Goal: Information Seeking & Learning: Learn about a topic

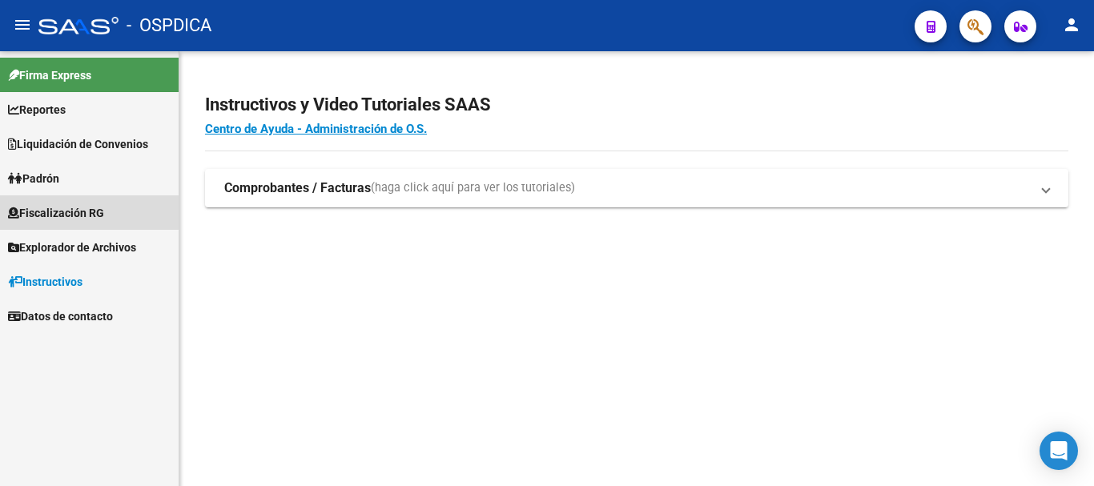
click at [78, 216] on span "Fiscalización RG" at bounding box center [56, 213] width 96 height 18
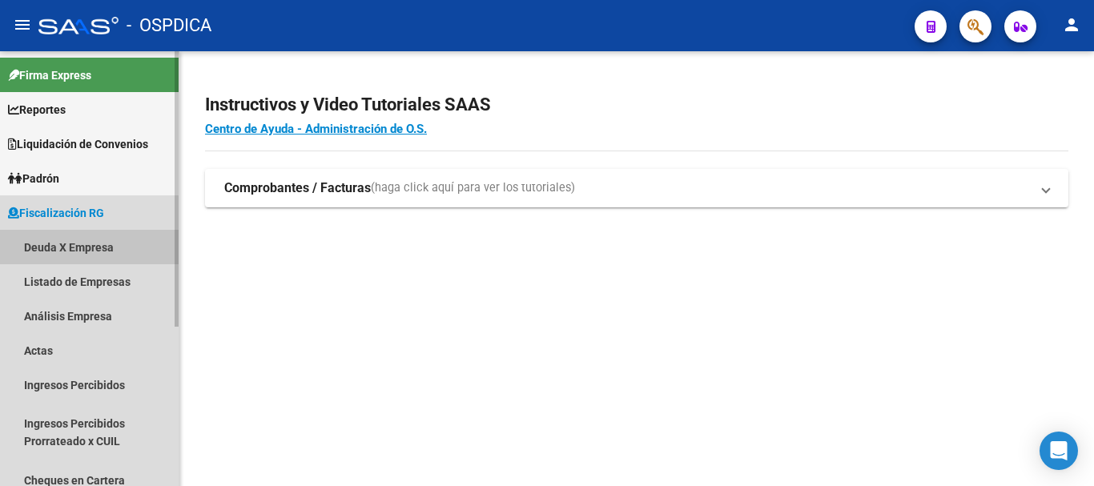
click at [74, 243] on link "Deuda X Empresa" at bounding box center [89, 247] width 179 height 34
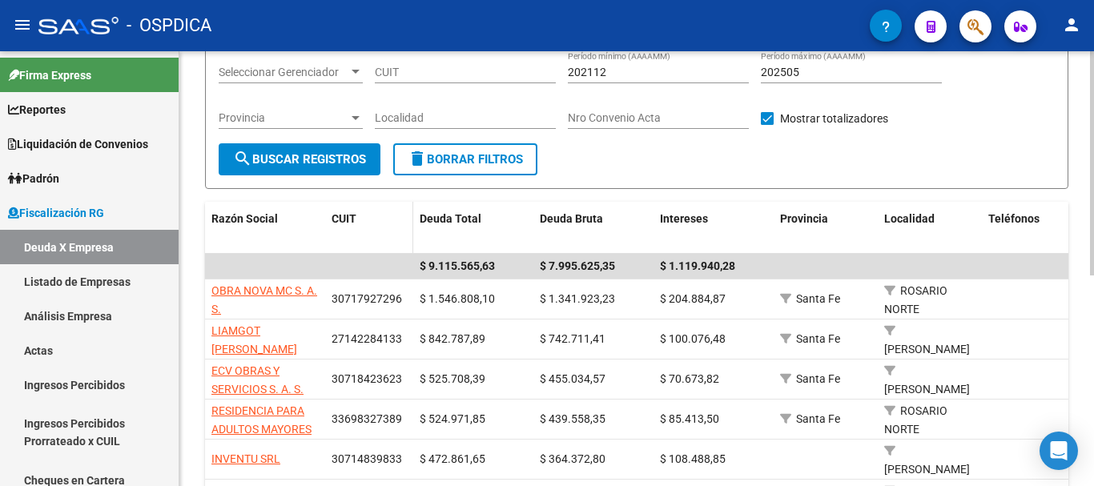
scroll to position [160, 0]
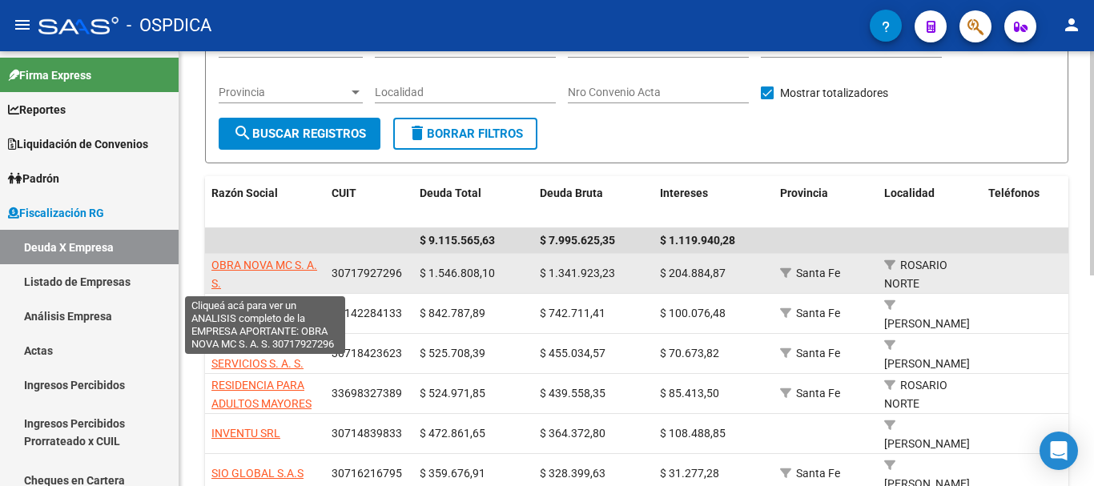
click at [249, 266] on span "OBRA NOVA MC S. A. S." at bounding box center [264, 274] width 106 height 31
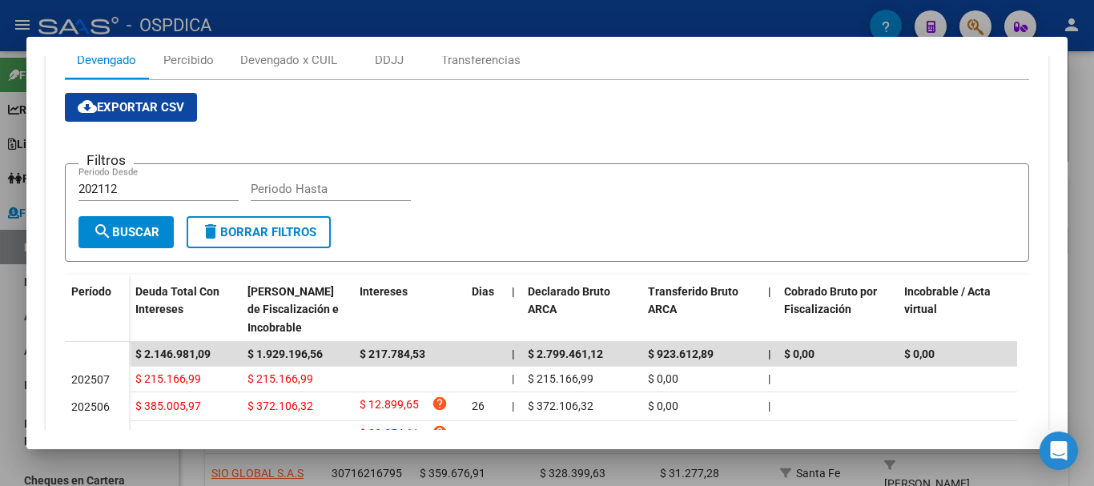
scroll to position [320, 0]
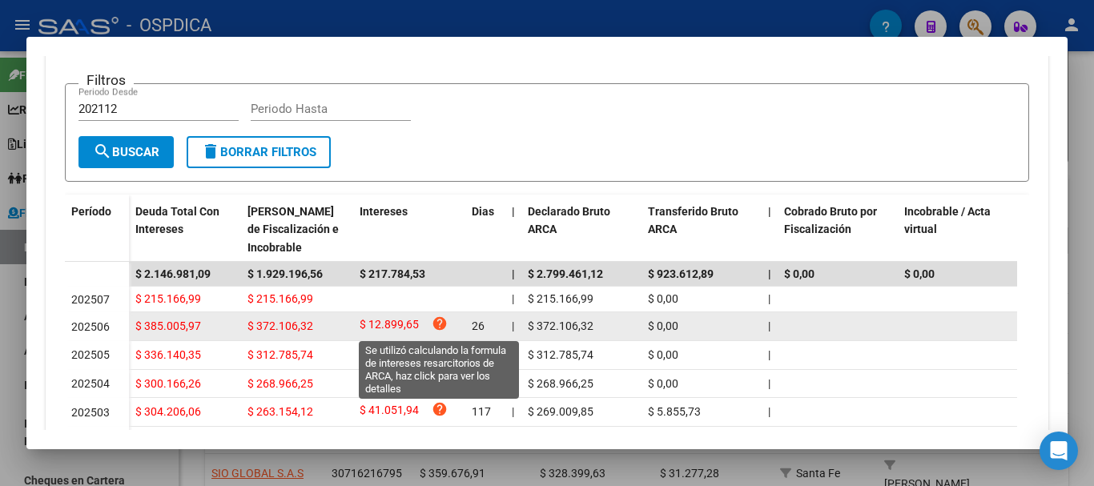
click at [435, 326] on icon "help" at bounding box center [440, 324] width 16 height 16
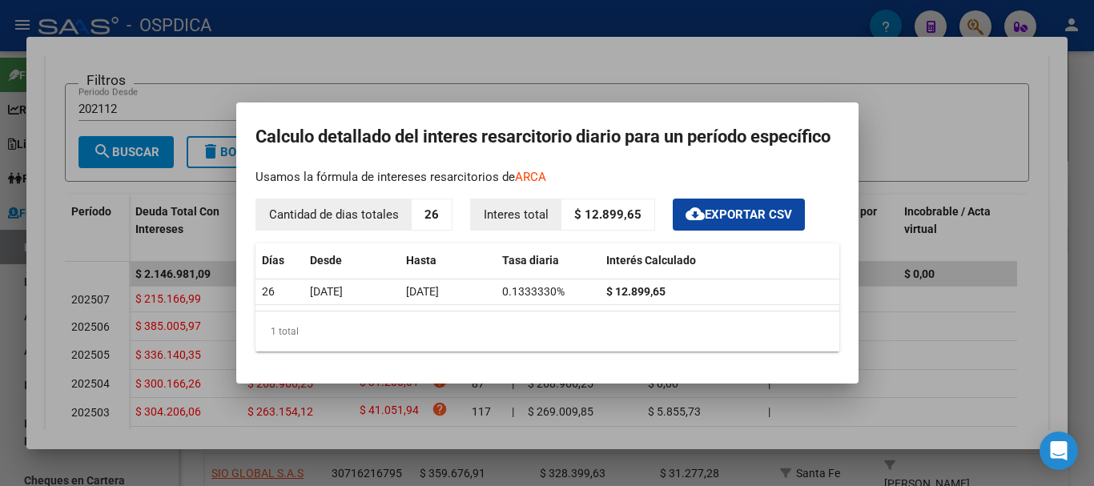
click at [922, 99] on div at bounding box center [547, 243] width 1094 height 486
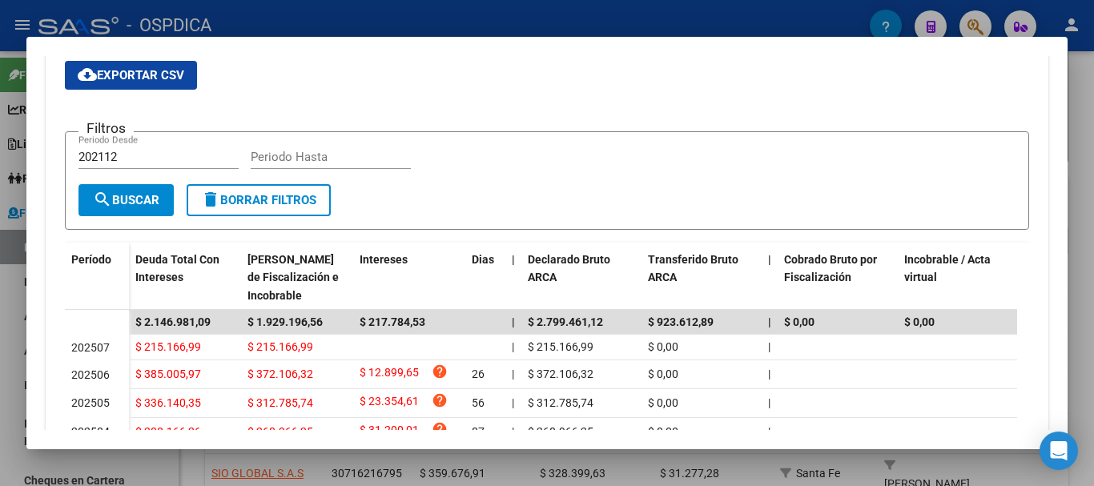
scroll to position [160, 0]
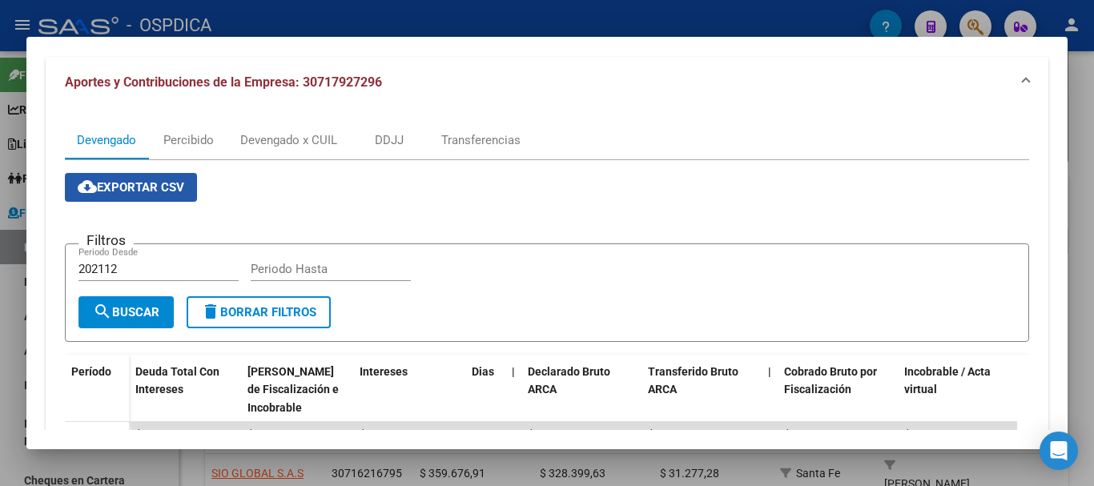
click at [135, 189] on span "cloud_download Exportar CSV" at bounding box center [131, 187] width 107 height 14
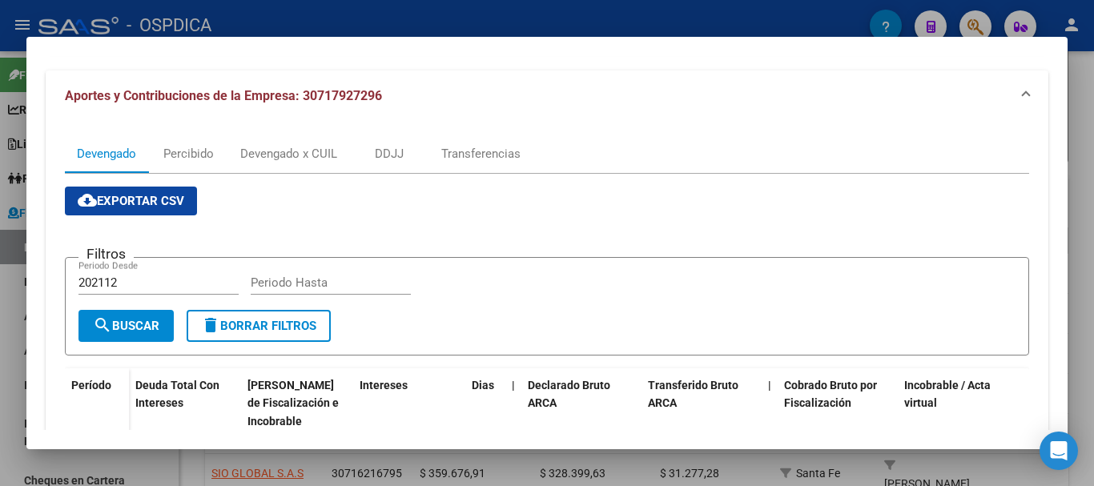
scroll to position [0, 0]
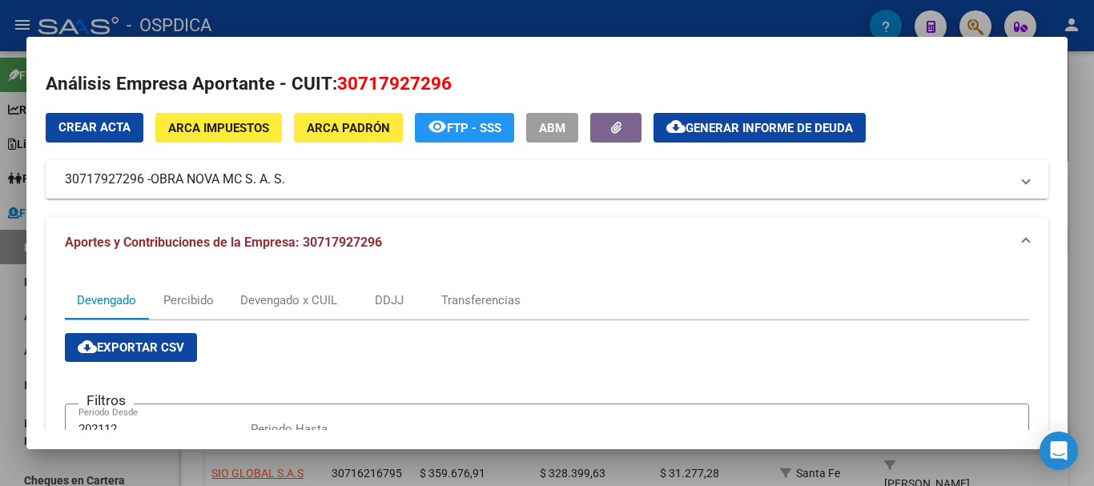
drag, startPoint x: 339, startPoint y: 184, endPoint x: 84, endPoint y: 177, distance: 254.8
click at [84, 177] on mat-panel-title "30717927296 - OBRA NOVA MC S. A. S." at bounding box center [537, 179] width 945 height 19
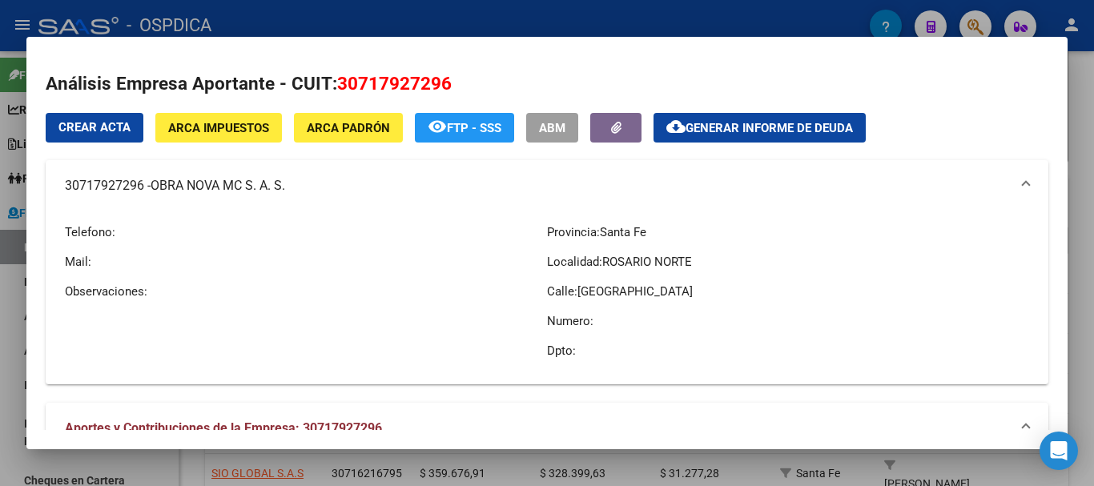
click at [179, 219] on div "Telefono: Mail: Observaciones:" at bounding box center [306, 291] width 482 height 160
drag, startPoint x: 68, startPoint y: 183, endPoint x: 144, endPoint y: 187, distance: 76.2
click at [144, 187] on mat-panel-title "30717927296 - OBRA NOVA MC S. A. S." at bounding box center [537, 185] width 945 height 19
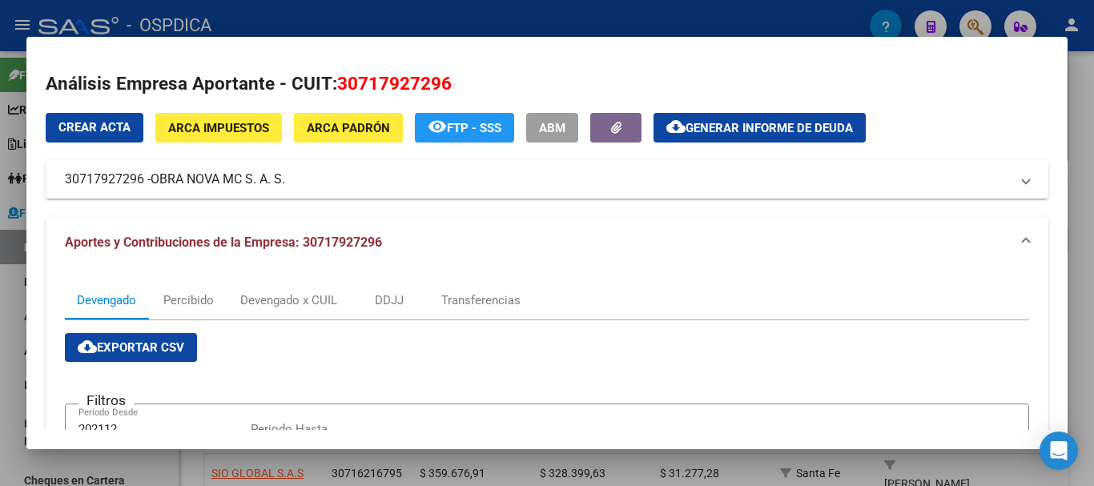
copy mat-panel-title "30717927296"
drag, startPoint x: 152, startPoint y: 179, endPoint x: 290, endPoint y: 182, distance: 137.8
click at [290, 182] on mat-panel-title "30717927296 - OBRA NOVA MC S. A. S." at bounding box center [537, 179] width 945 height 19
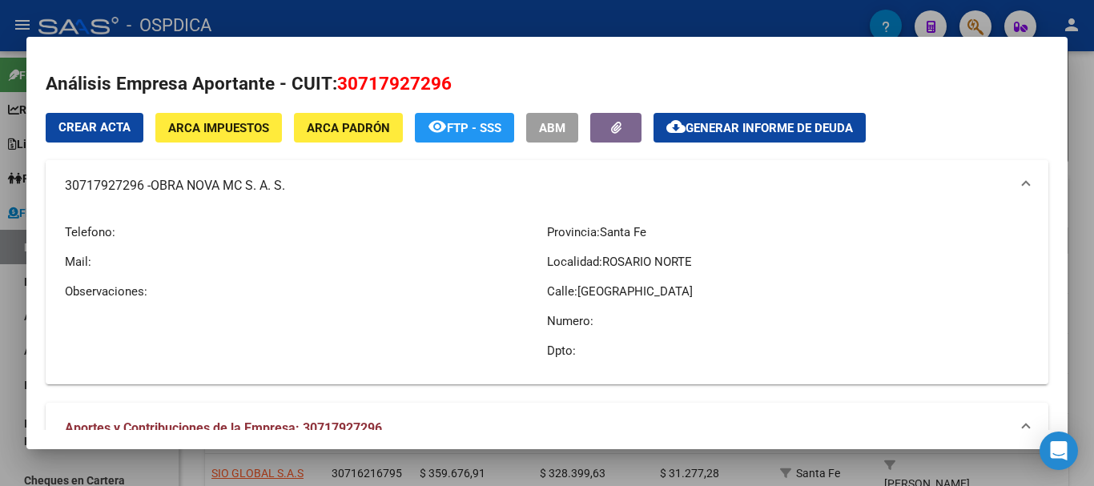
copy mat-panel-title "OBRA NOVA MC S. A. S."
drag, startPoint x: 147, startPoint y: 186, endPoint x: 61, endPoint y: 180, distance: 86.7
click at [61, 180] on mat-expansion-panel-header "30717927296 - OBRA NOVA MC S. A. S." at bounding box center [547, 185] width 1003 height 51
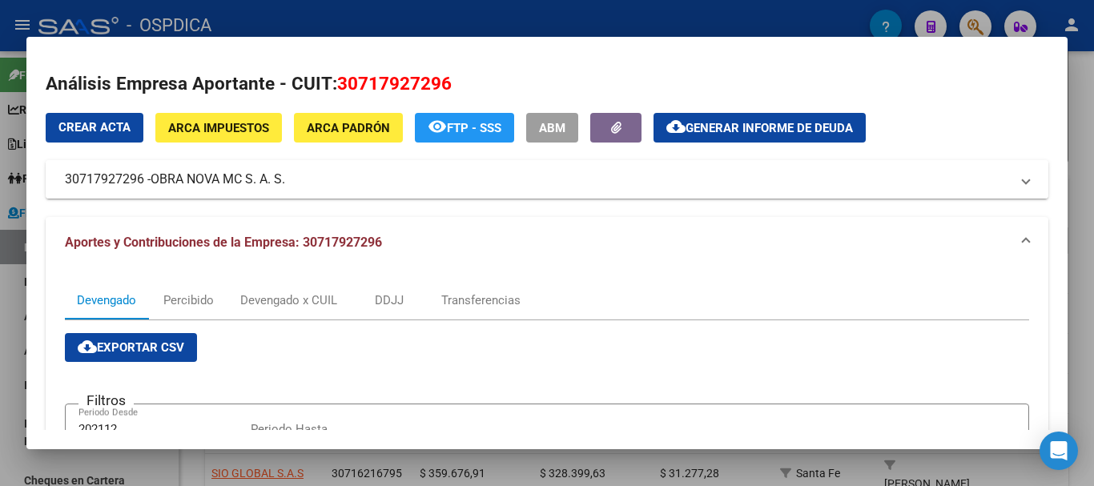
copy mat-panel-title "30717927296"
drag, startPoint x: 135, startPoint y: 19, endPoint x: 200, endPoint y: 22, distance: 65.7
click at [200, 22] on div at bounding box center [547, 243] width 1094 height 486
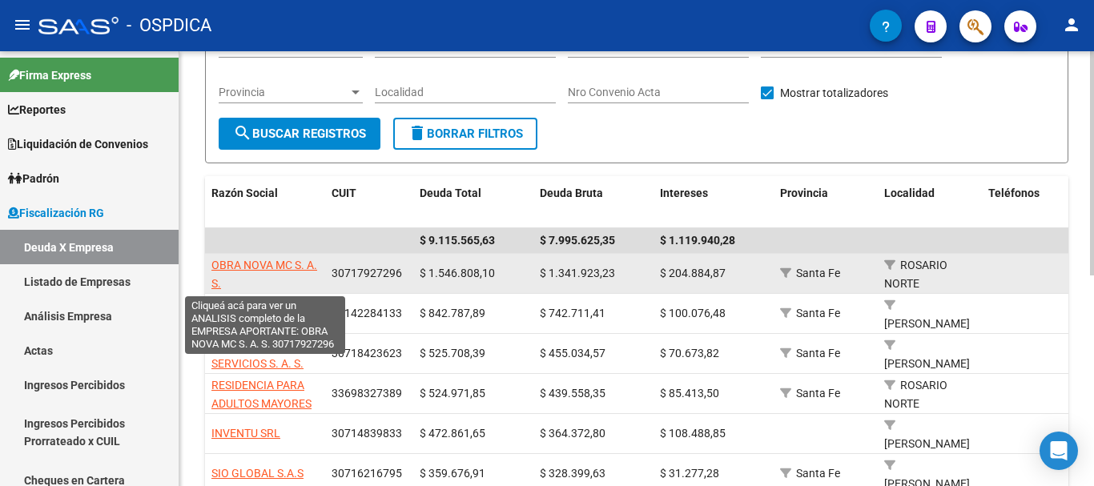
click at [275, 259] on span "OBRA NOVA MC S. A. S." at bounding box center [264, 274] width 106 height 31
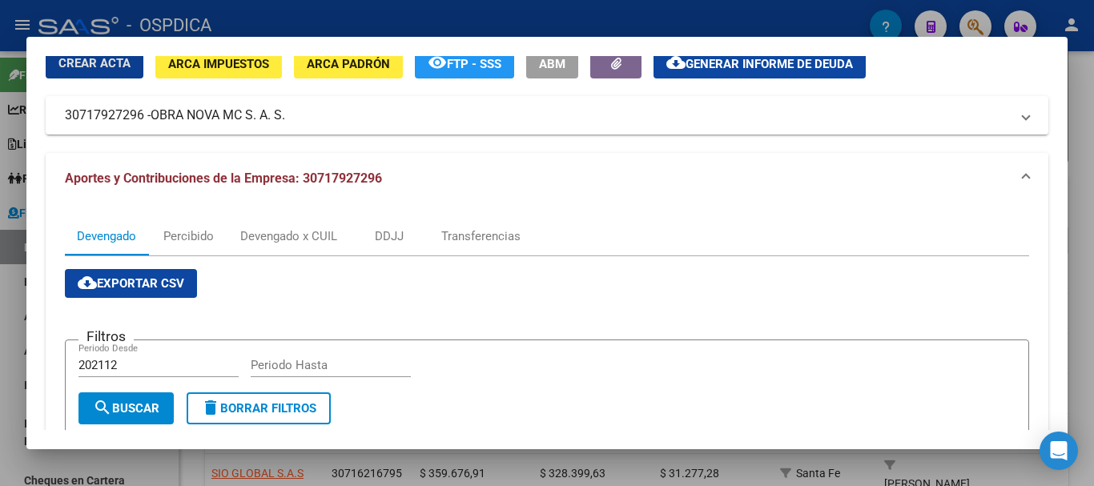
scroll to position [144, 0]
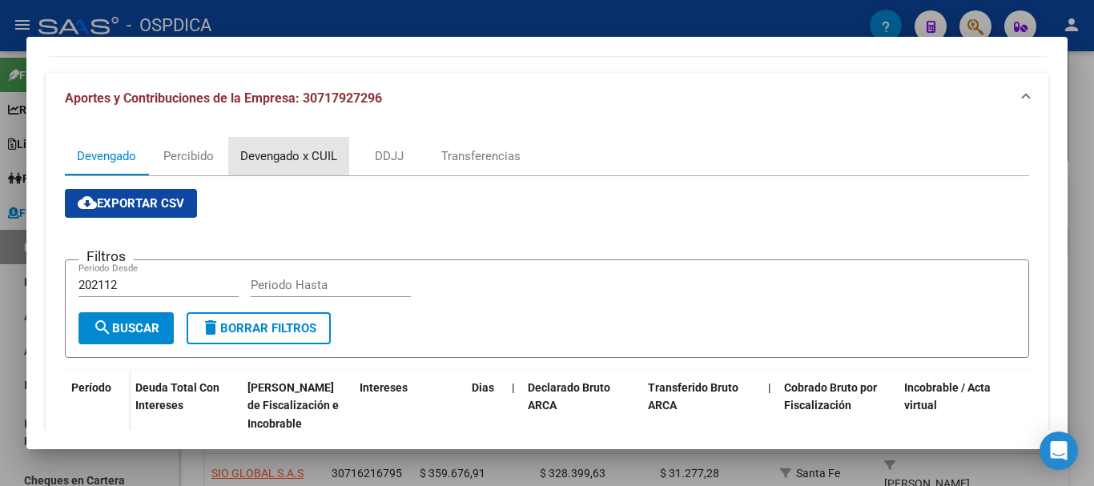
click at [272, 154] on div "Devengado x CUIL" at bounding box center [288, 156] width 97 height 18
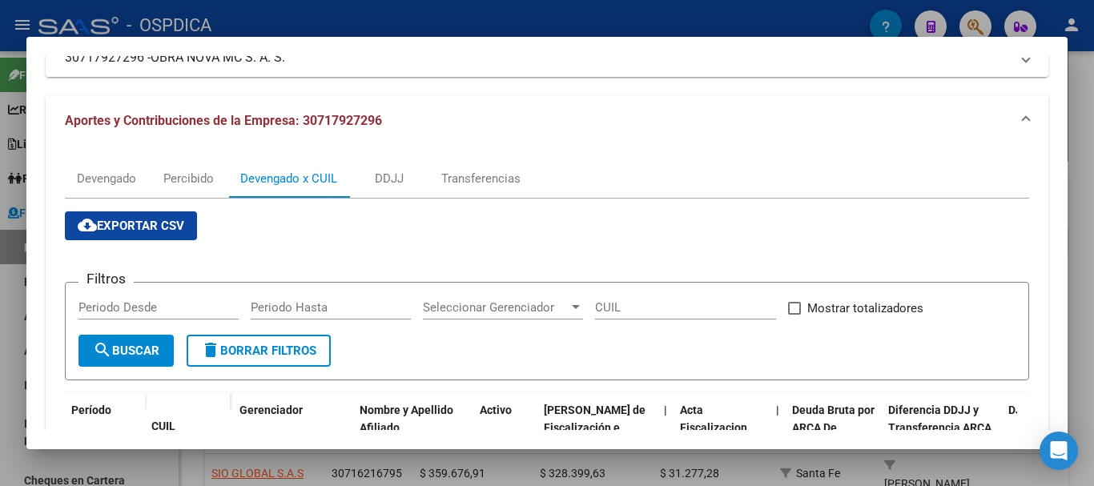
scroll to position [80, 0]
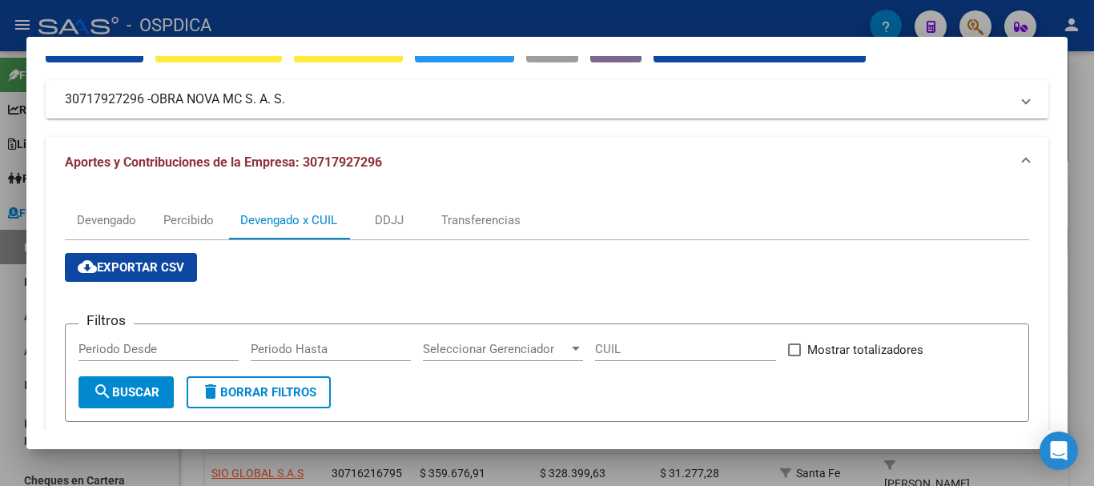
click at [115, 260] on span "cloud_download Exportar CSV" at bounding box center [131, 267] width 107 height 14
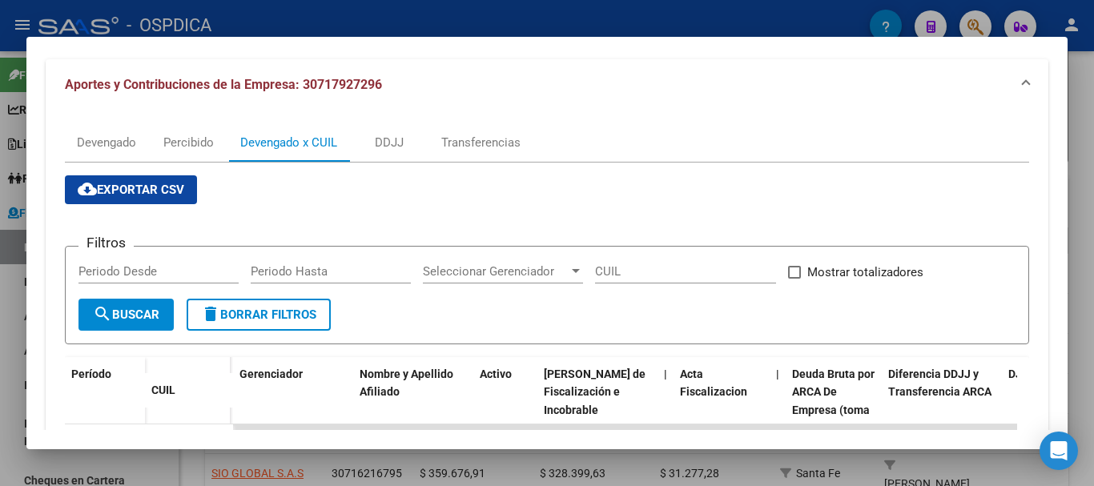
scroll to position [160, 0]
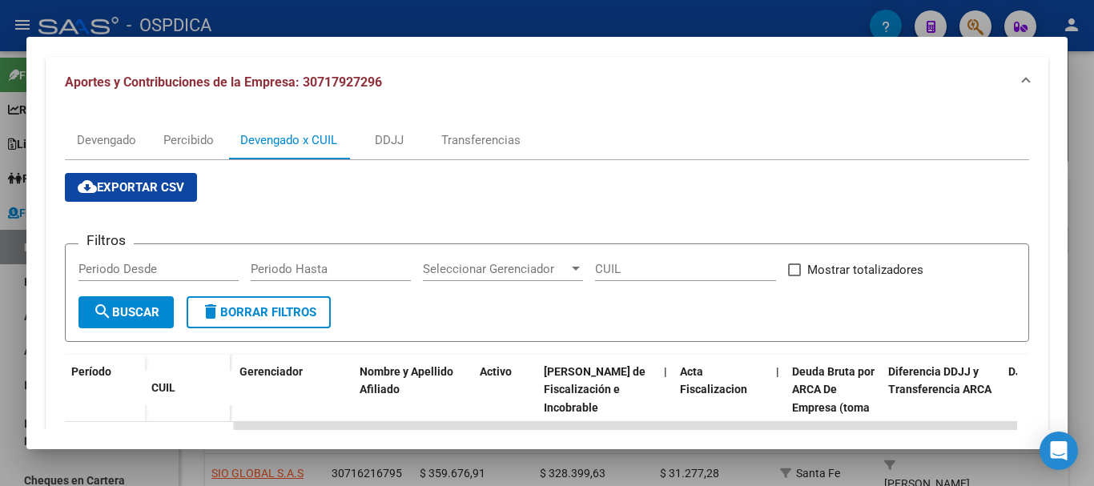
click at [143, 458] on div at bounding box center [547, 243] width 1094 height 486
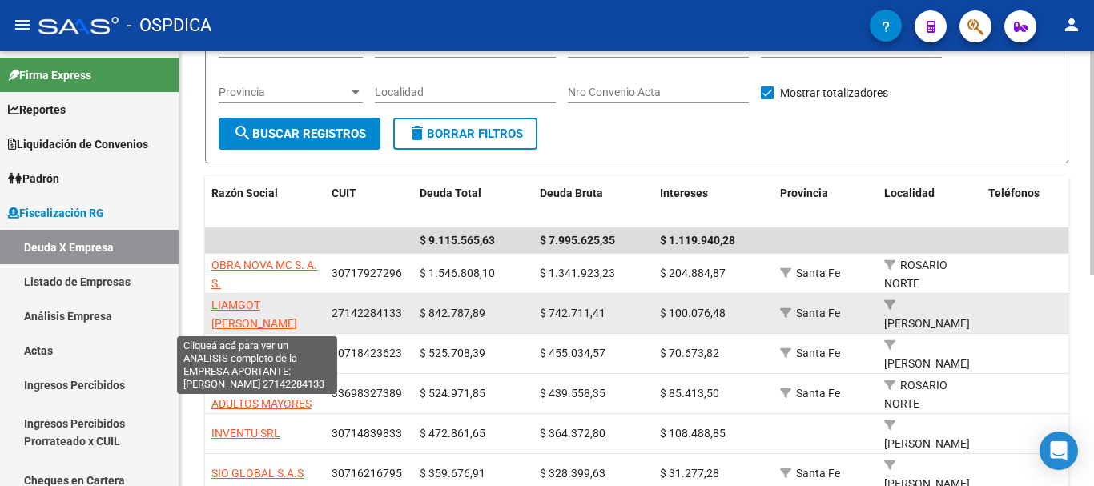
click at [260, 305] on span "LIAMGOT [PERSON_NAME]" at bounding box center [254, 314] width 86 height 31
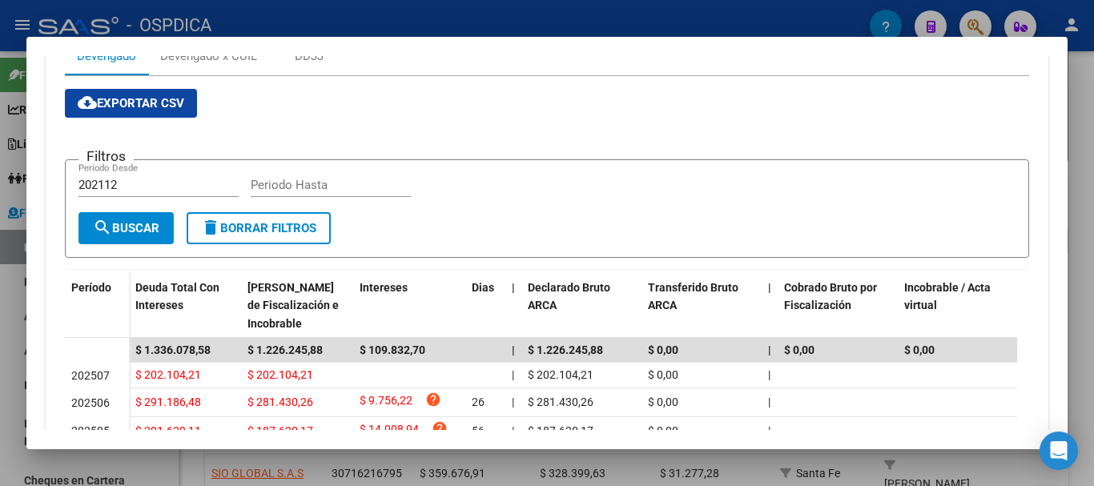
scroll to position [206, 0]
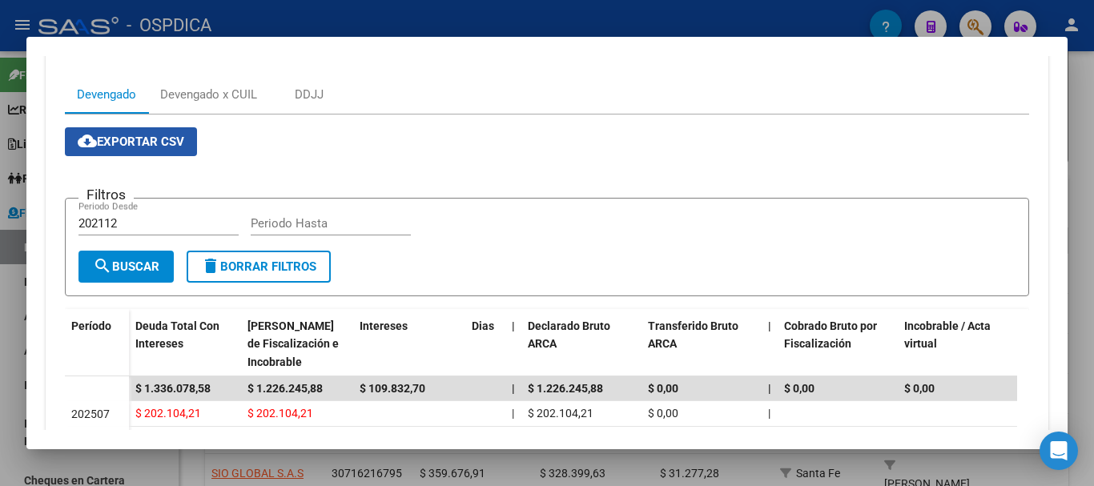
click at [126, 138] on span "cloud_download Exportar CSV" at bounding box center [131, 142] width 107 height 14
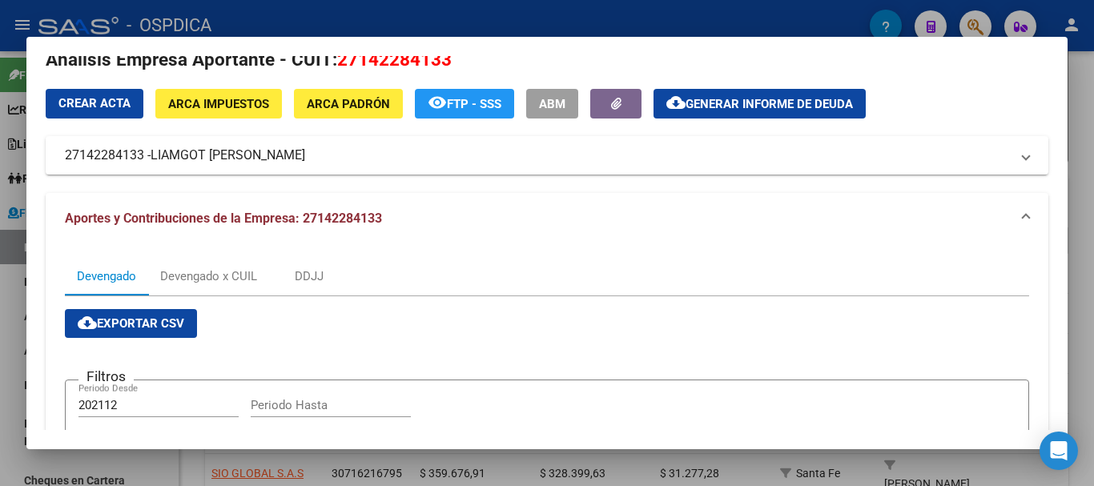
scroll to position [0, 0]
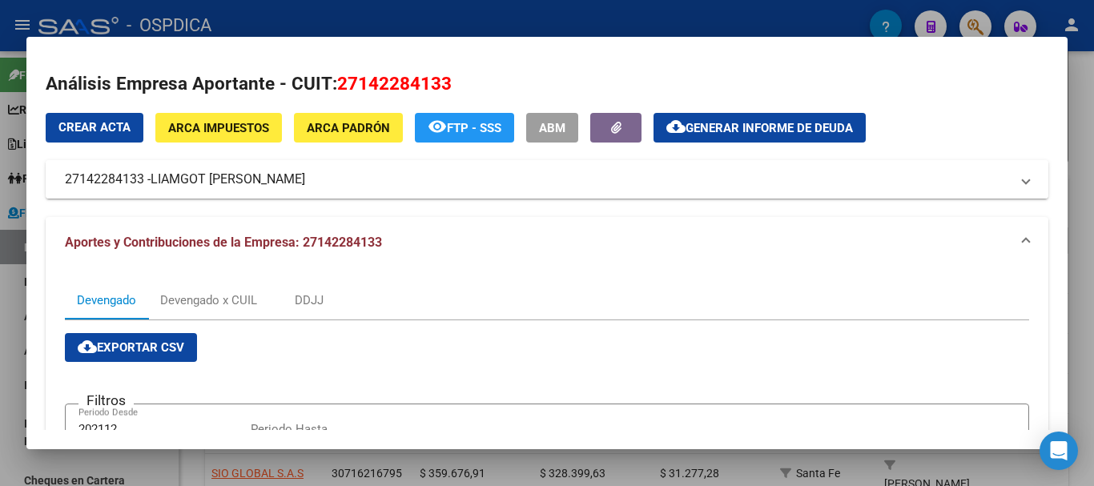
drag, startPoint x: 153, startPoint y: 183, endPoint x: 296, endPoint y: 179, distance: 143.4
click at [296, 179] on mat-panel-title "27142284133 - [PERSON_NAME]" at bounding box center [537, 179] width 945 height 19
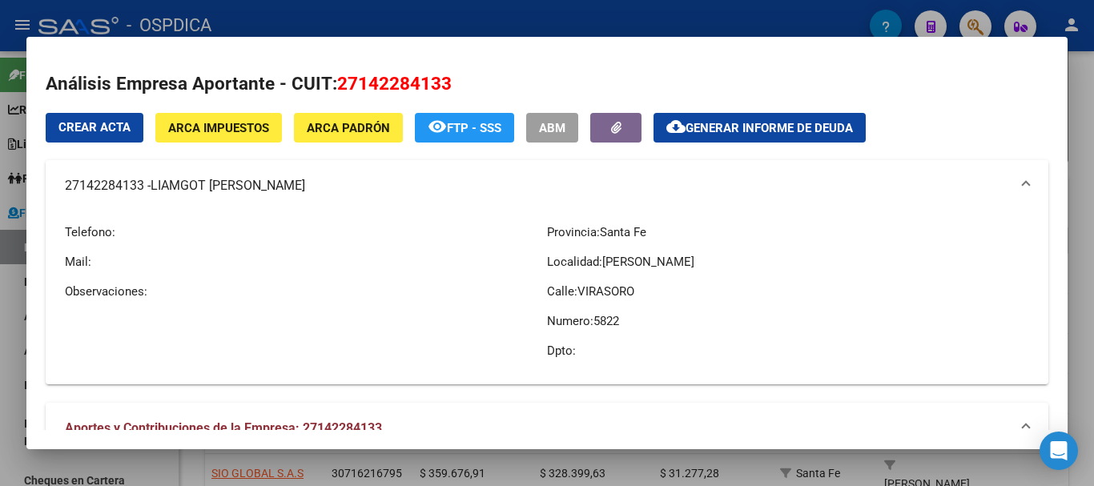
drag, startPoint x: 60, startPoint y: 193, endPoint x: 144, endPoint y: 193, distance: 84.1
click at [144, 193] on mat-expansion-panel-header "27142284133 - [PERSON_NAME]" at bounding box center [547, 185] width 1003 height 51
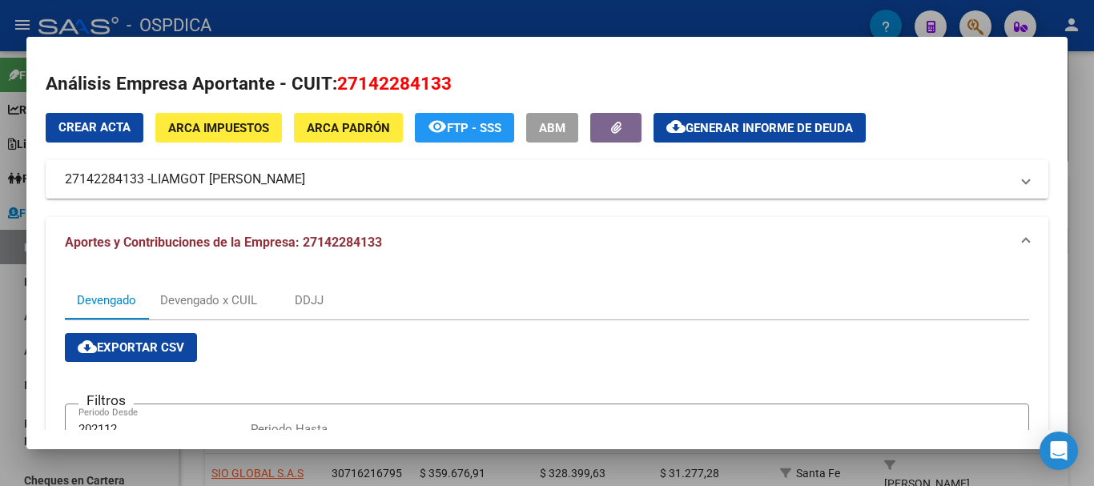
copy mat-panel-title "27142284133"
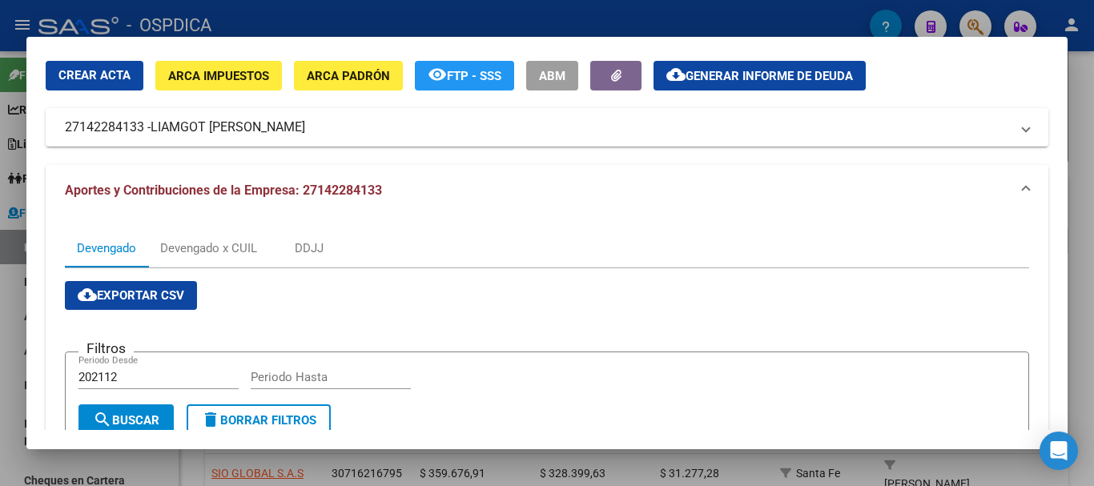
scroll to position [80, 0]
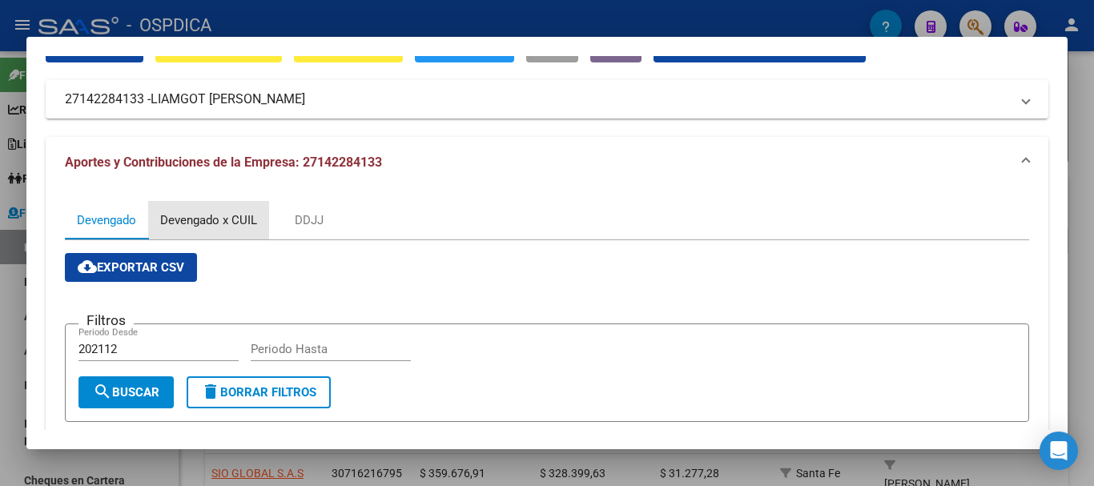
click at [219, 217] on div "Devengado x CUIL" at bounding box center [208, 220] width 97 height 18
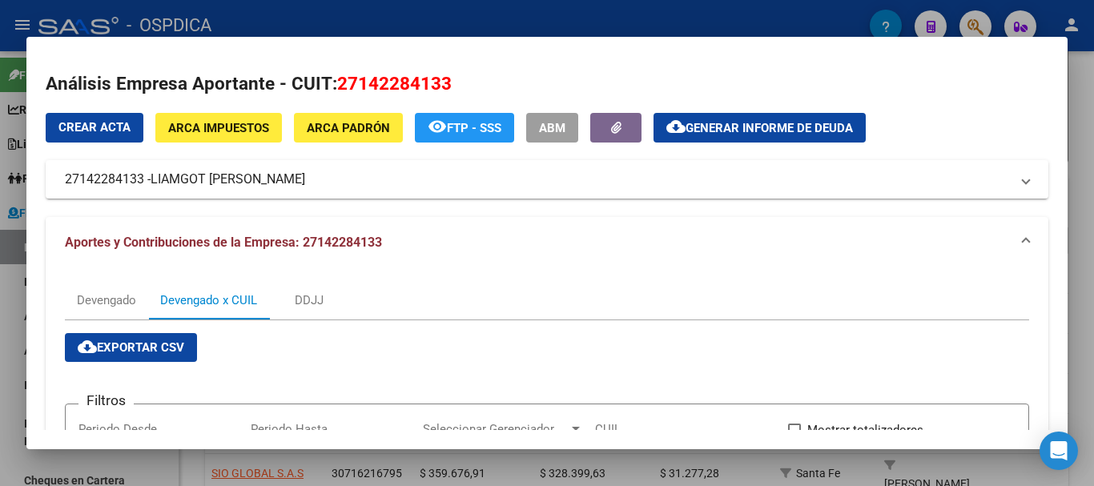
click at [159, 350] on span "cloud_download Exportar CSV" at bounding box center [131, 347] width 107 height 14
click at [1040, 8] on div at bounding box center [547, 243] width 1094 height 486
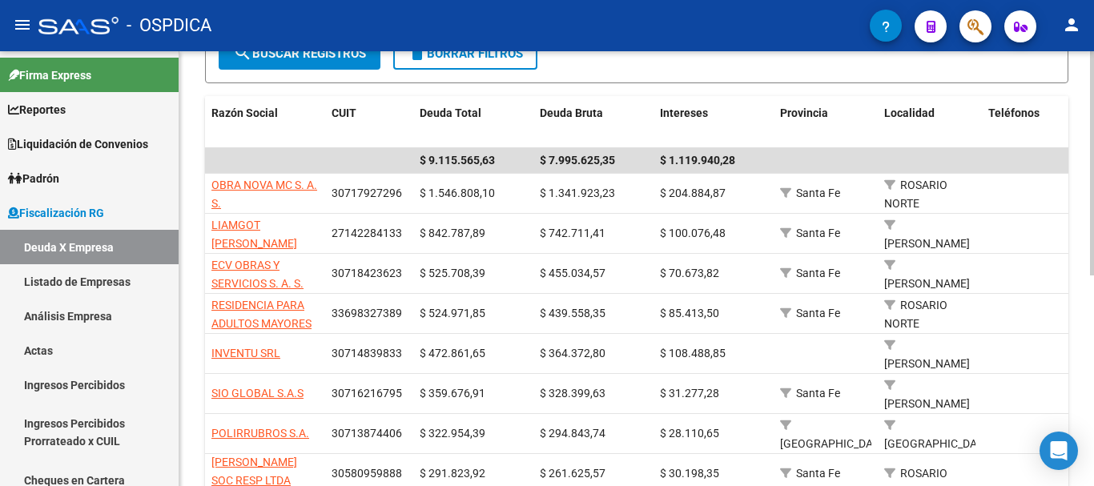
scroll to position [320, 0]
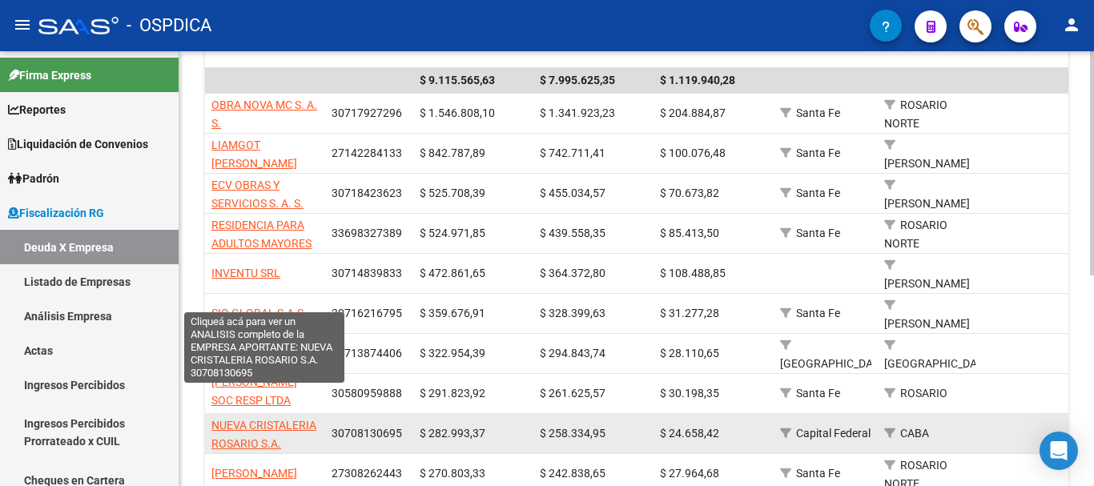
click at [238, 419] on span "NUEVA CRISTALERIA ROSARIO S.A." at bounding box center [263, 434] width 105 height 31
type textarea "30708130695"
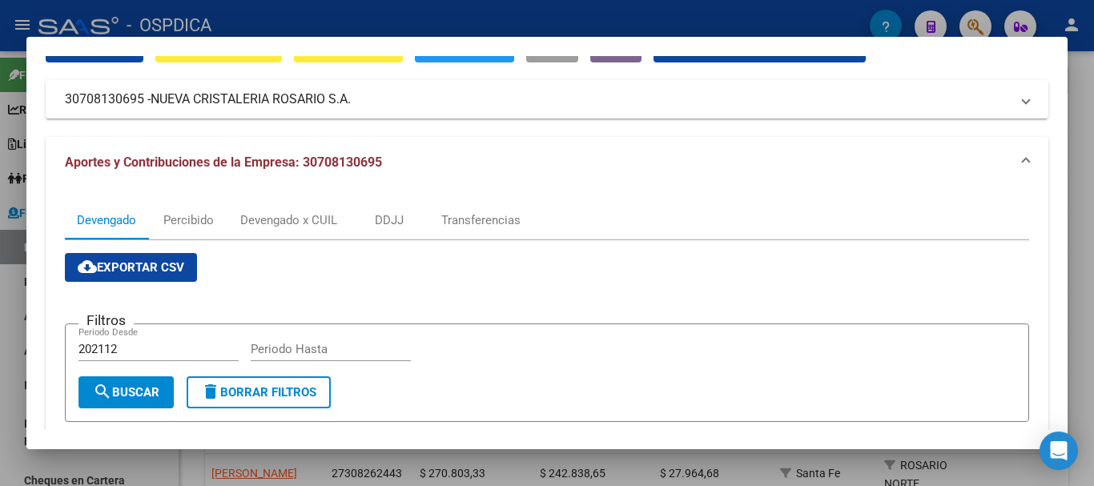
scroll to position [0, 0]
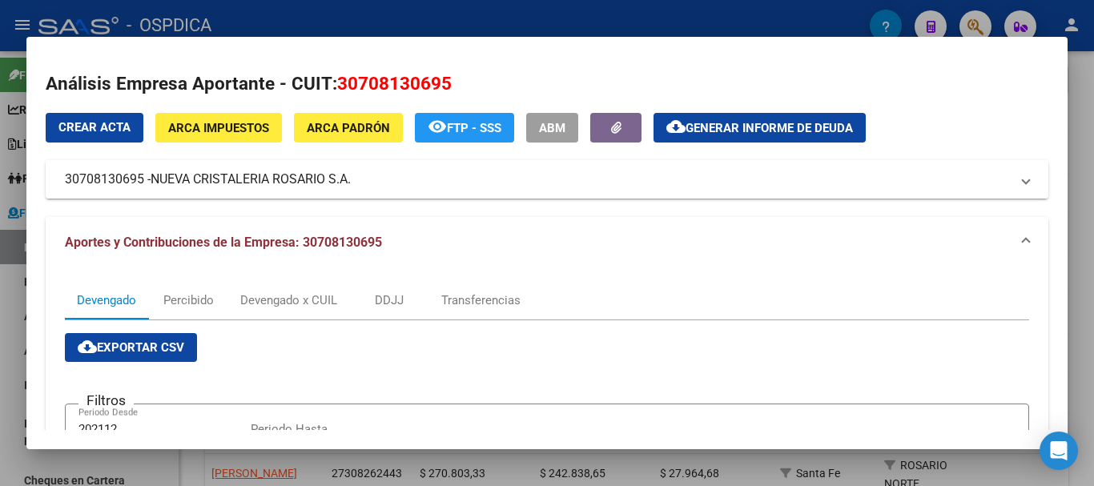
click at [192, 178] on span "NUEVA CRISTALERIA ROSARIO S.A." at bounding box center [251, 179] width 200 height 19
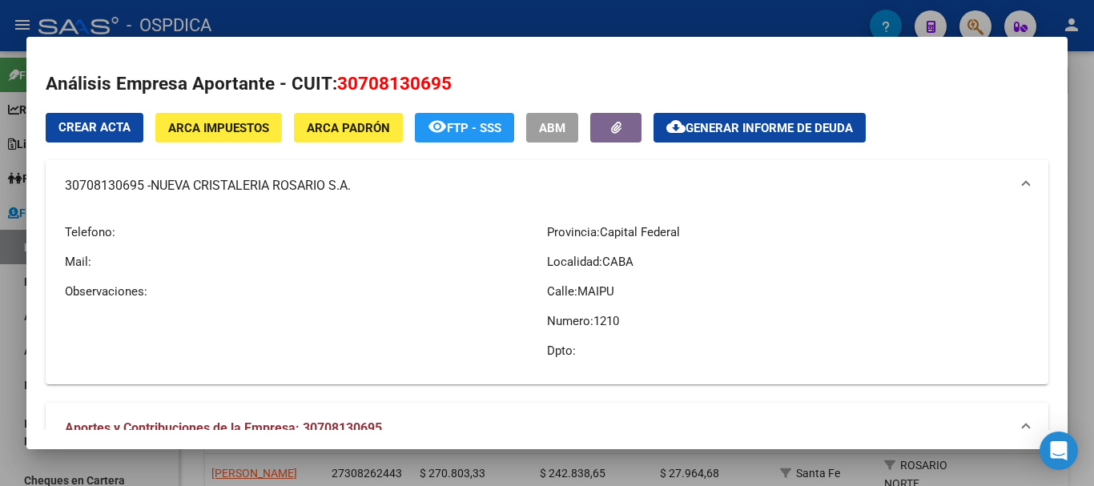
drag, startPoint x: 58, startPoint y: 184, endPoint x: 356, endPoint y: 181, distance: 298.8
click at [356, 181] on mat-expansion-panel-header "30708130695 - NUEVA CRISTALERIA ROSARIO S.A." at bounding box center [547, 185] width 1003 height 51
